Goal: Task Accomplishment & Management: Use online tool/utility

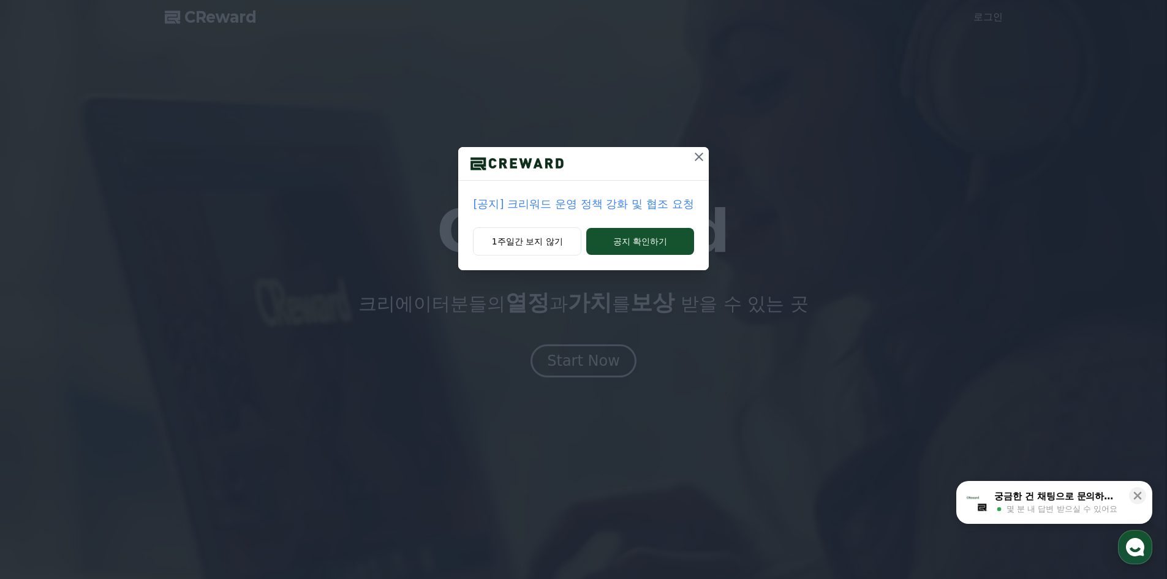
click at [547, 255] on div "1주일간 보지 않기 공지 확인하기" at bounding box center [583, 248] width 250 height 43
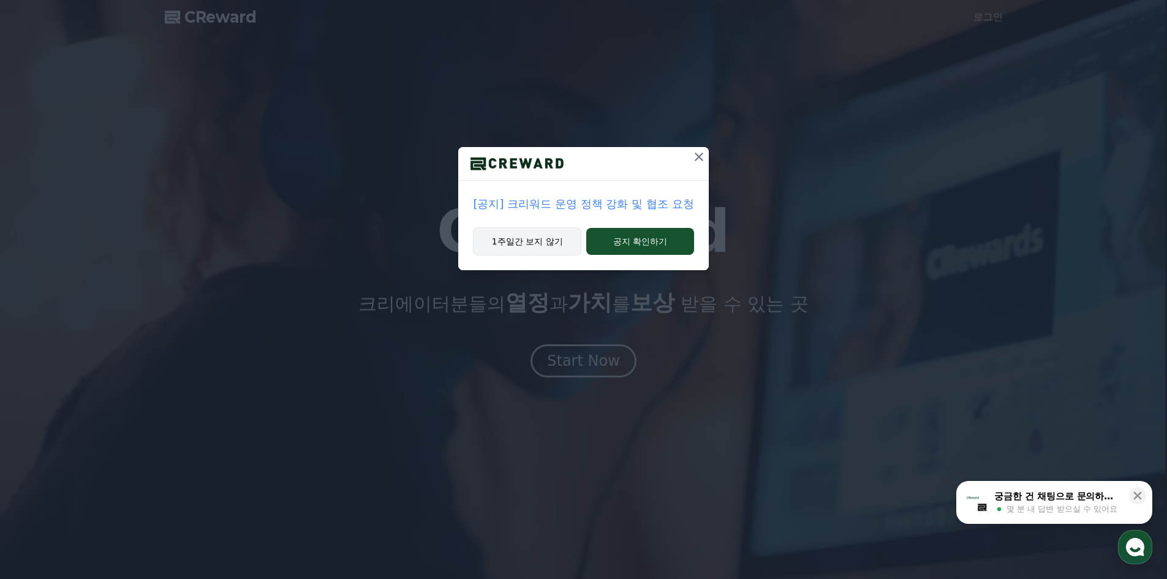
click at [546, 242] on button "1주일간 보지 않기" at bounding box center [527, 241] width 108 height 28
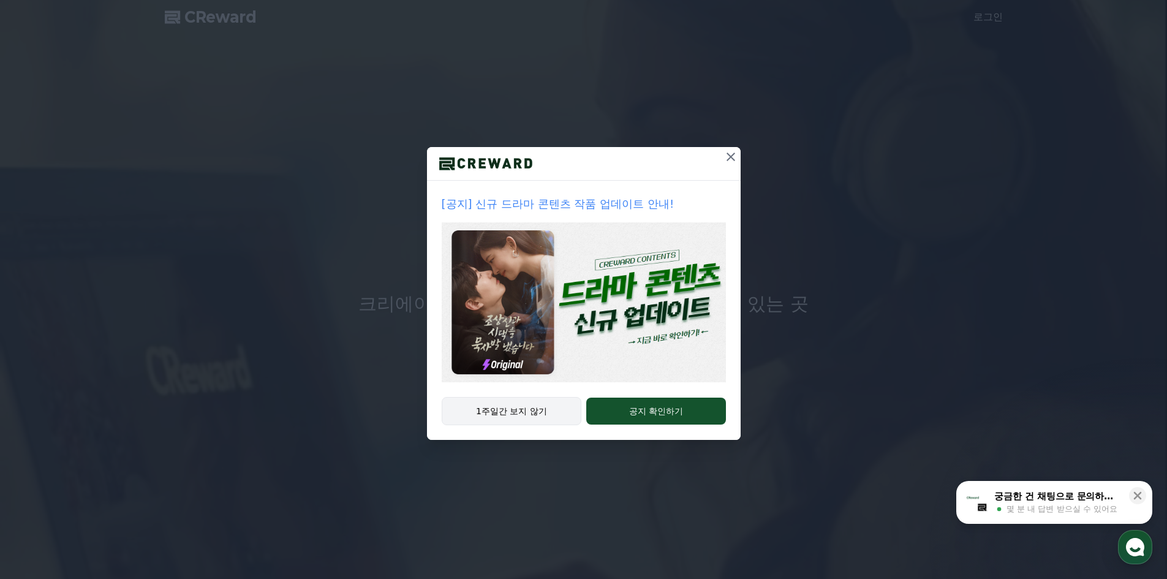
click at [534, 408] on button "1주일간 보지 않기" at bounding box center [512, 411] width 140 height 28
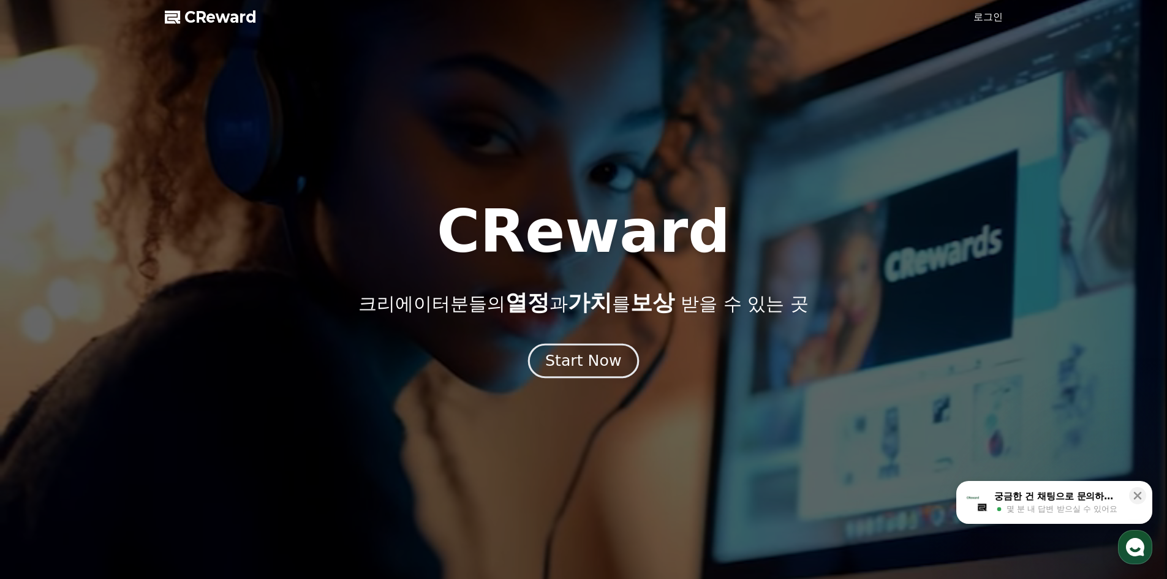
click at [587, 366] on div "Start Now" at bounding box center [583, 360] width 76 height 21
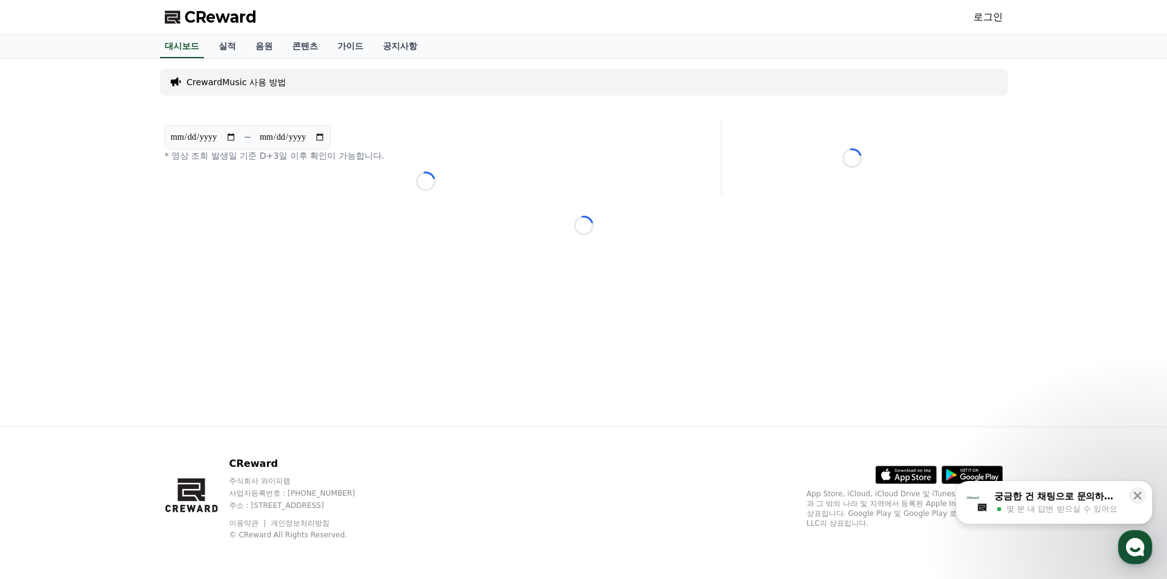
click at [977, 24] on div "로그인" at bounding box center [987, 17] width 29 height 20
click at [989, 20] on link "로그인" at bounding box center [987, 17] width 29 height 15
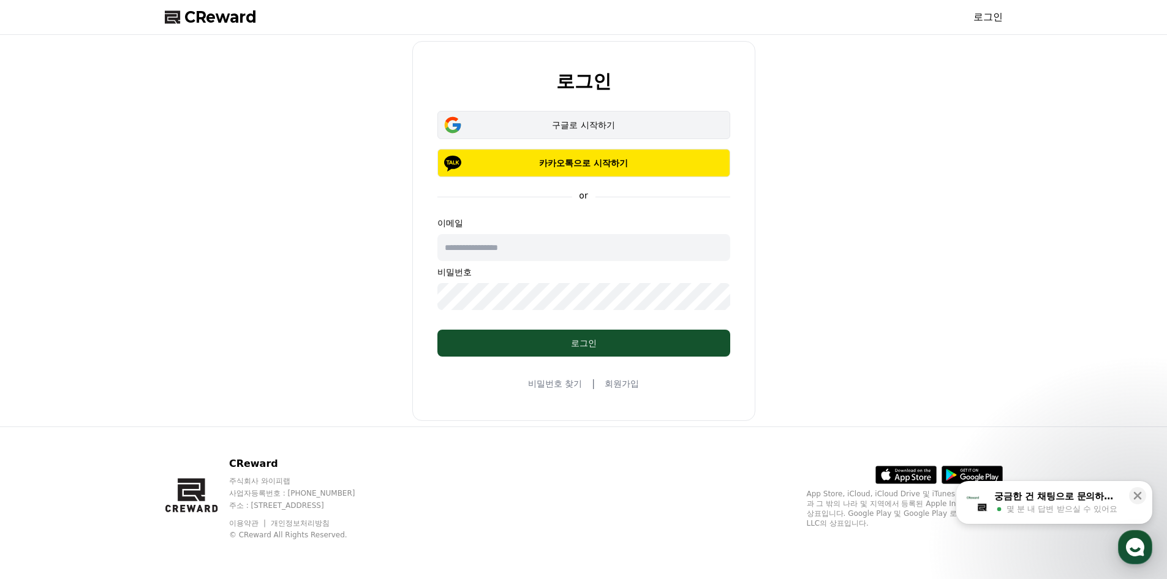
click at [598, 135] on button "구글로 시작하기" at bounding box center [583, 125] width 293 height 28
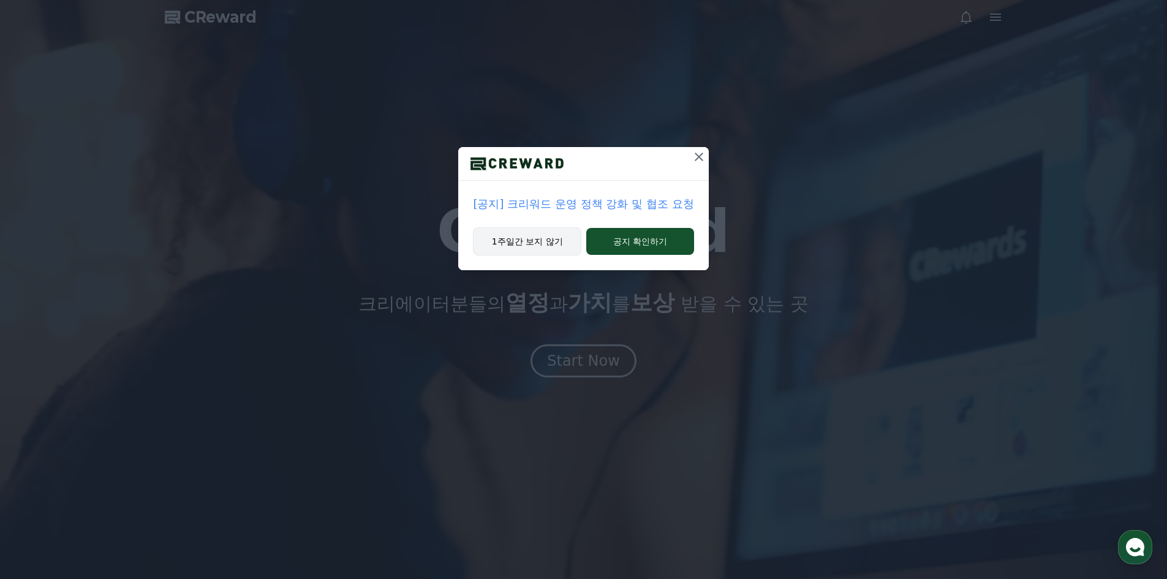
click at [558, 241] on button "1주일간 보지 않기" at bounding box center [527, 241] width 108 height 28
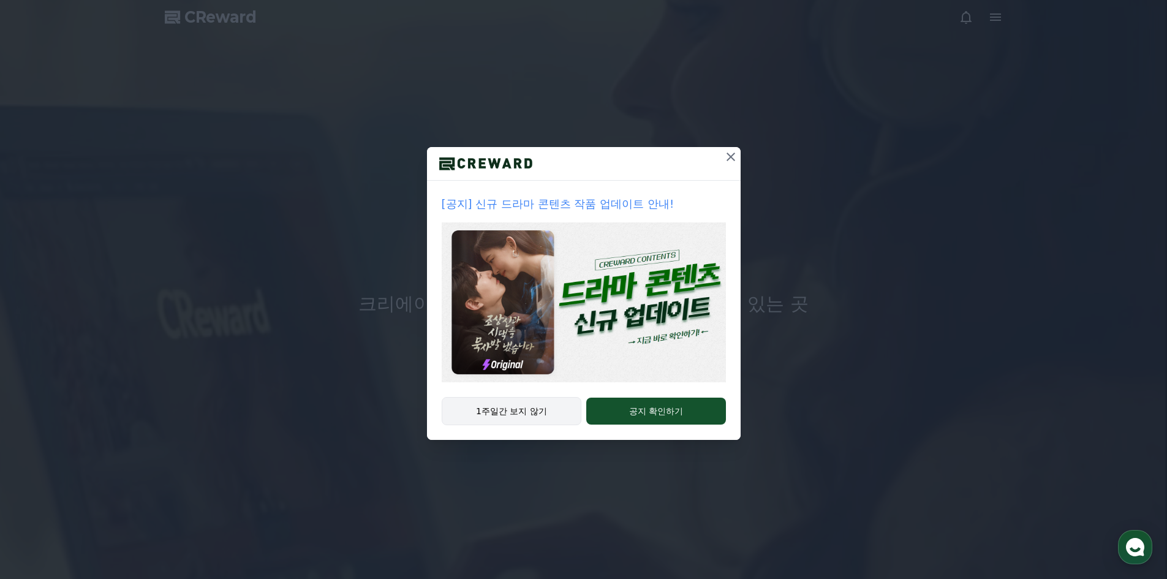
click at [513, 408] on button "1주일간 보지 않기" at bounding box center [512, 411] width 140 height 28
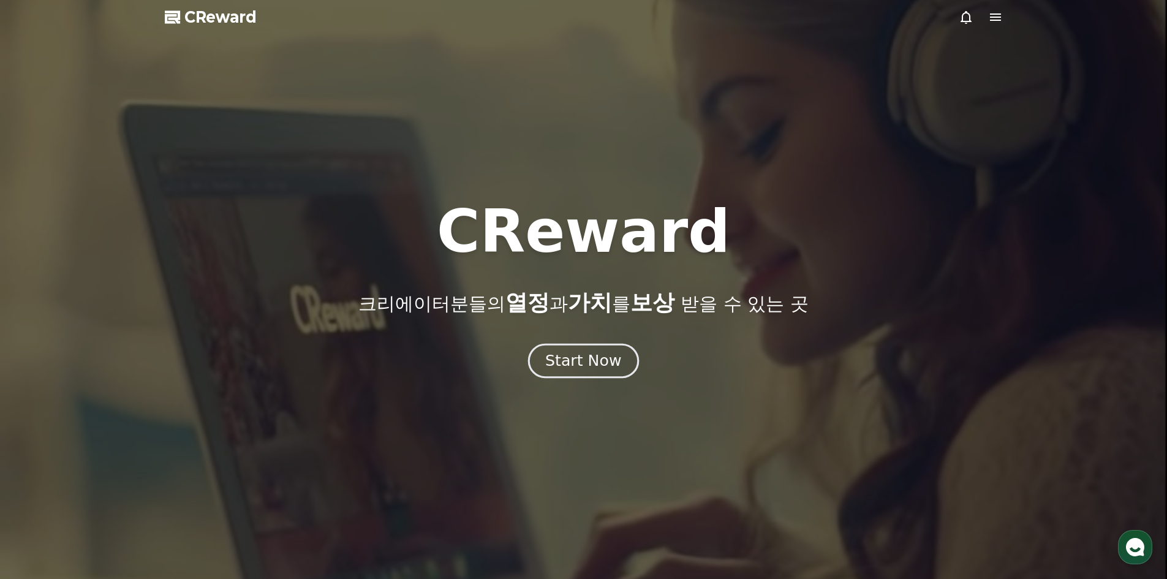
click at [581, 356] on div "Start Now" at bounding box center [583, 360] width 76 height 21
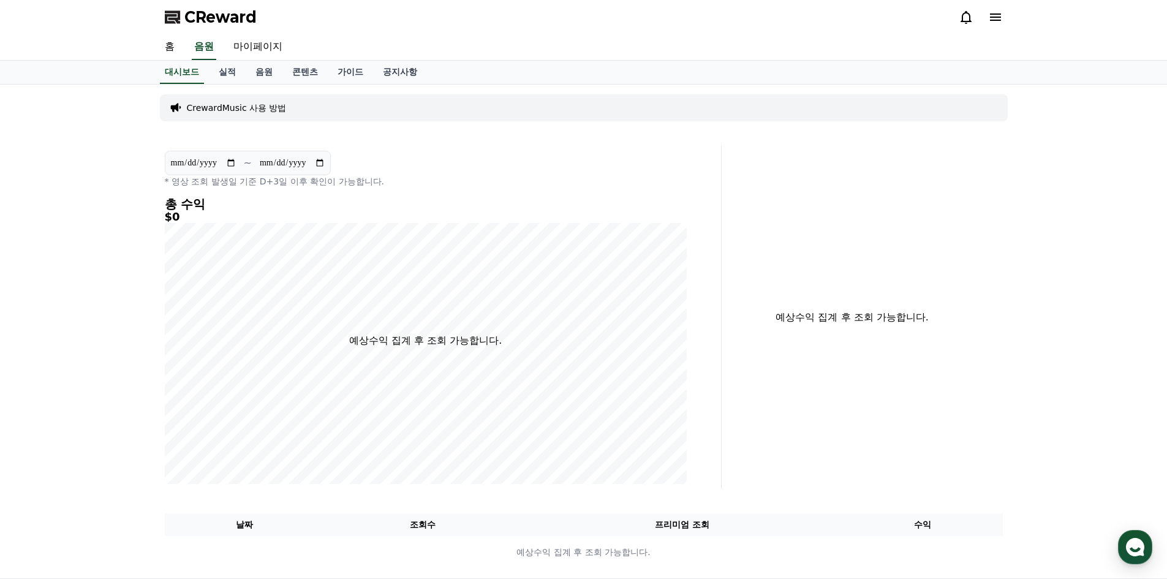
click at [463, 142] on div "**********" at bounding box center [583, 332] width 857 height 494
